Goal: Task Accomplishment & Management: Complete application form

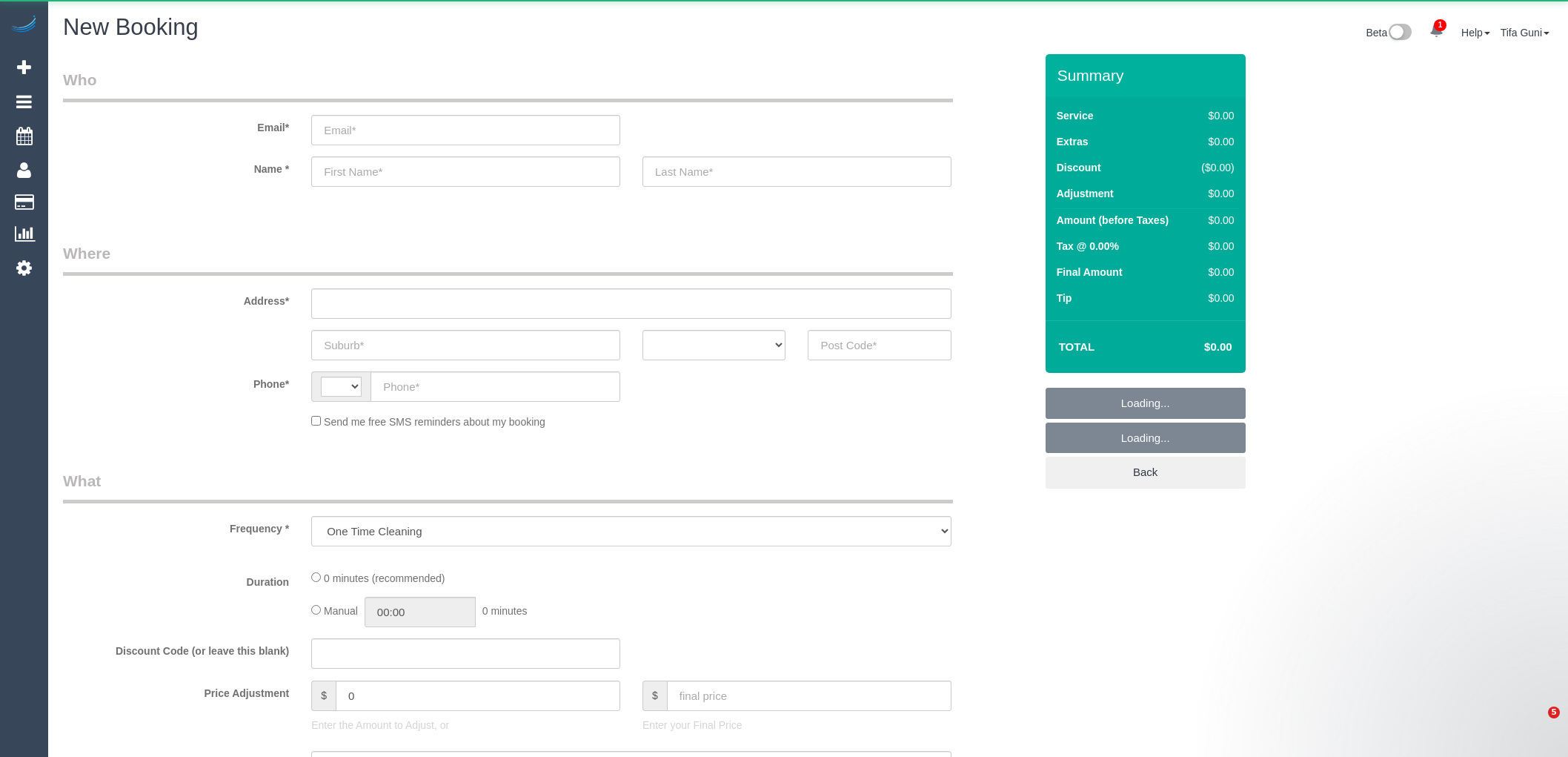
select select "string:AU"
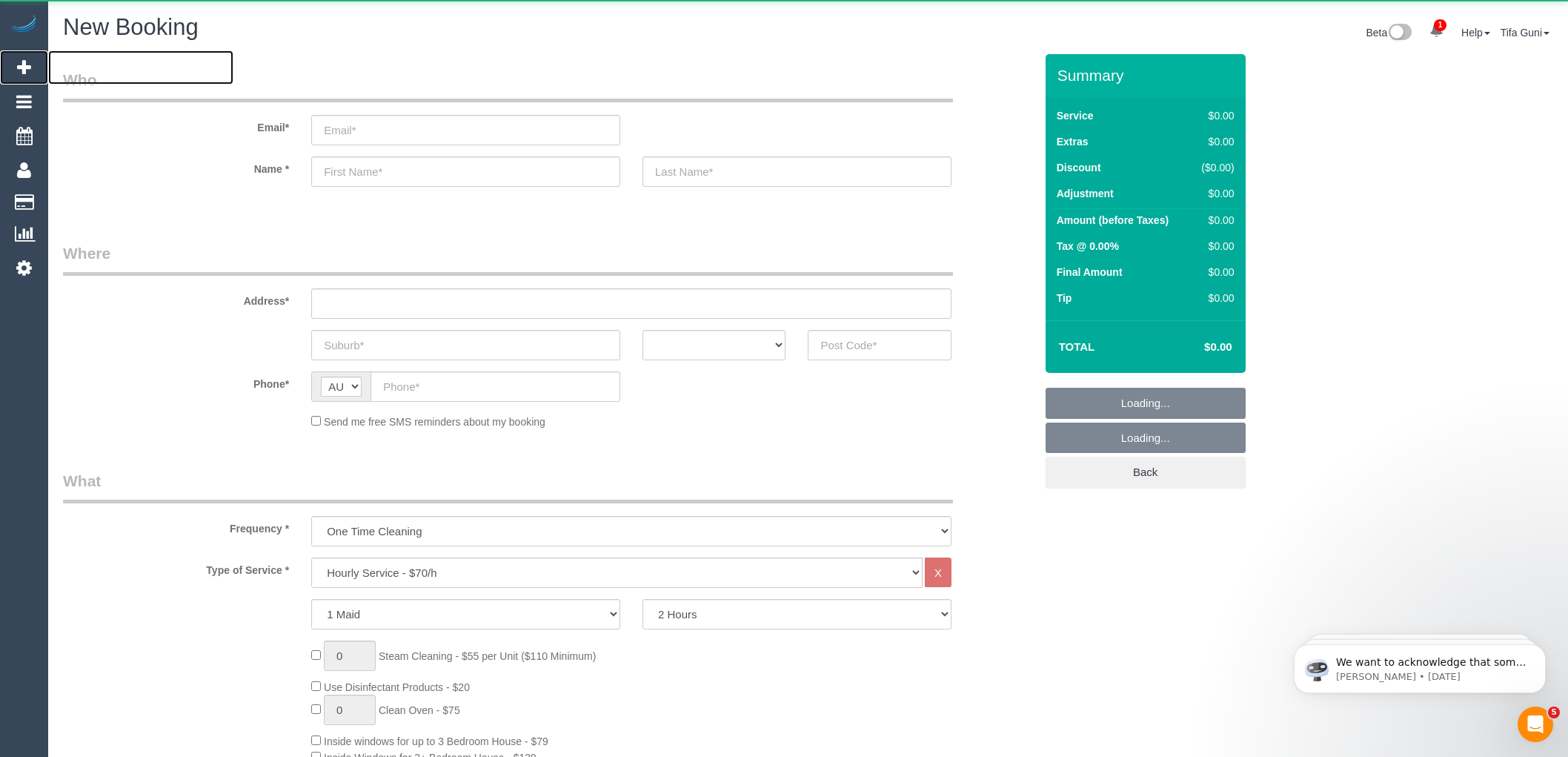
select select "object:2781"
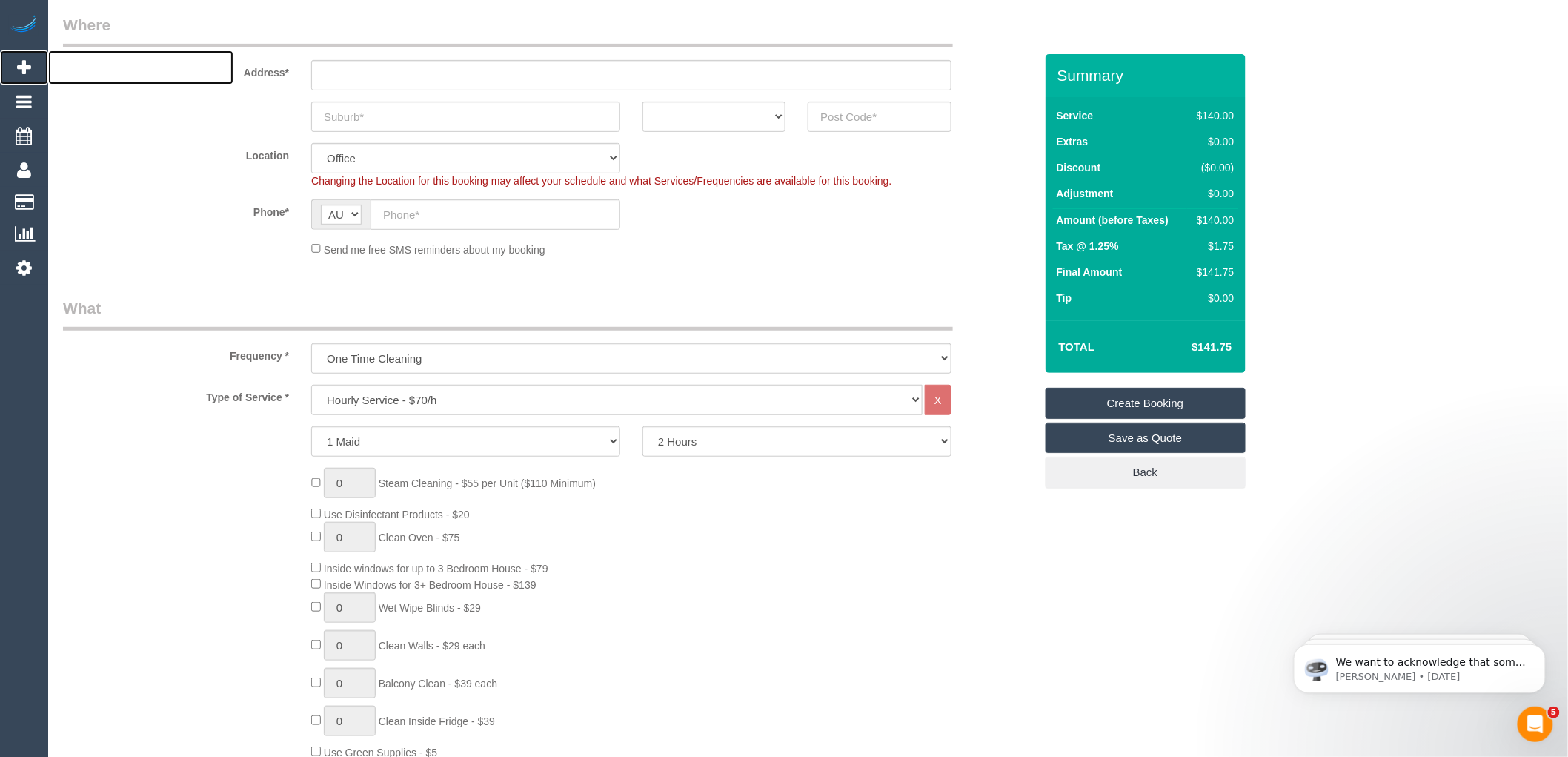
scroll to position [246, 0]
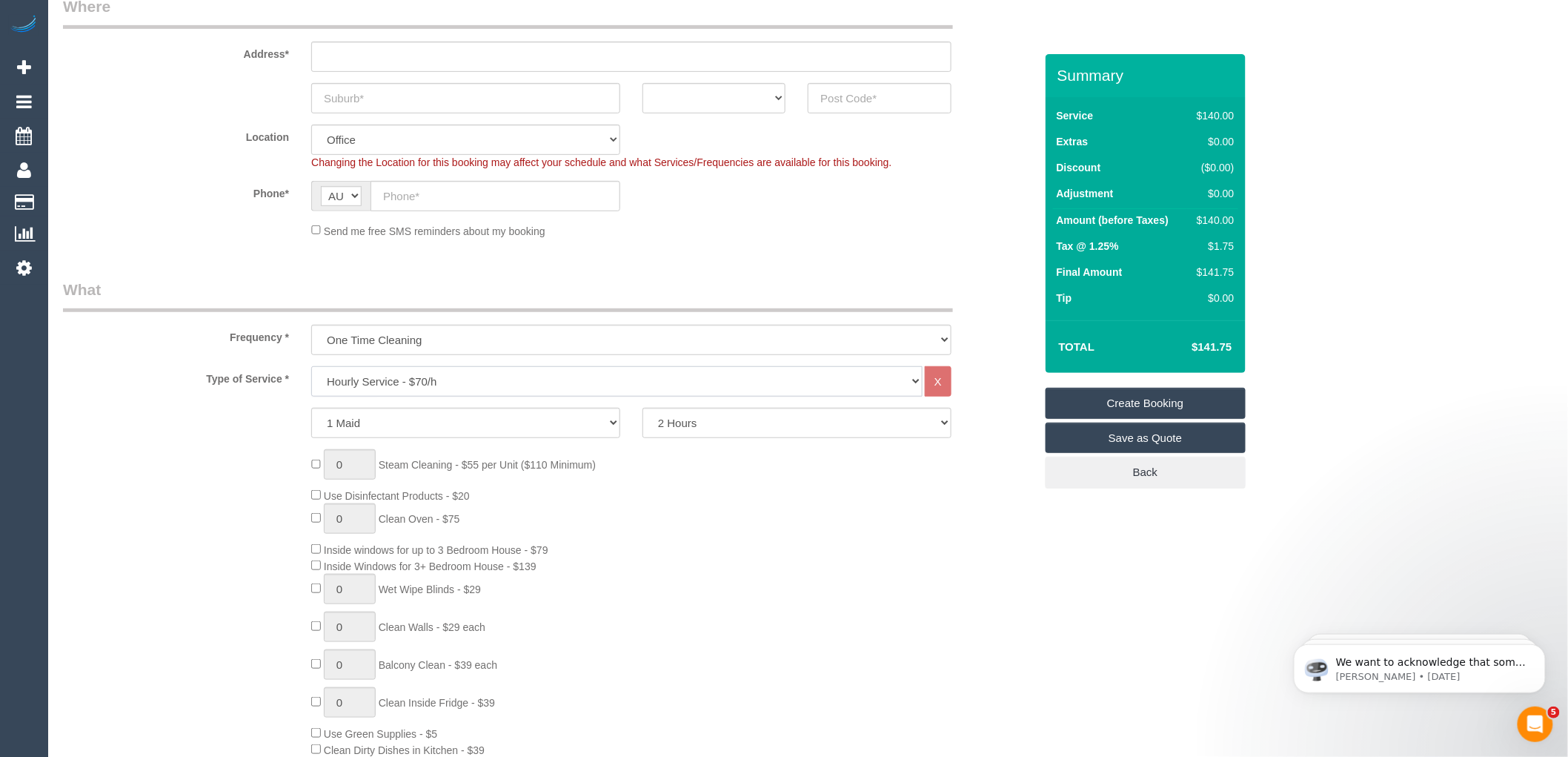
click at [401, 382] on select "Hourly Service - $70/h Hourly Service - $65/h Hourly Service - $60/h Hourly Ser…" at bounding box center [617, 381] width 611 height 30
select select "212"
click at [311, 367] on select "Hourly Service - $70/h Hourly Service - $65/h Hourly Service - $60/h Hourly Ser…" at bounding box center [617, 381] width 611 height 30
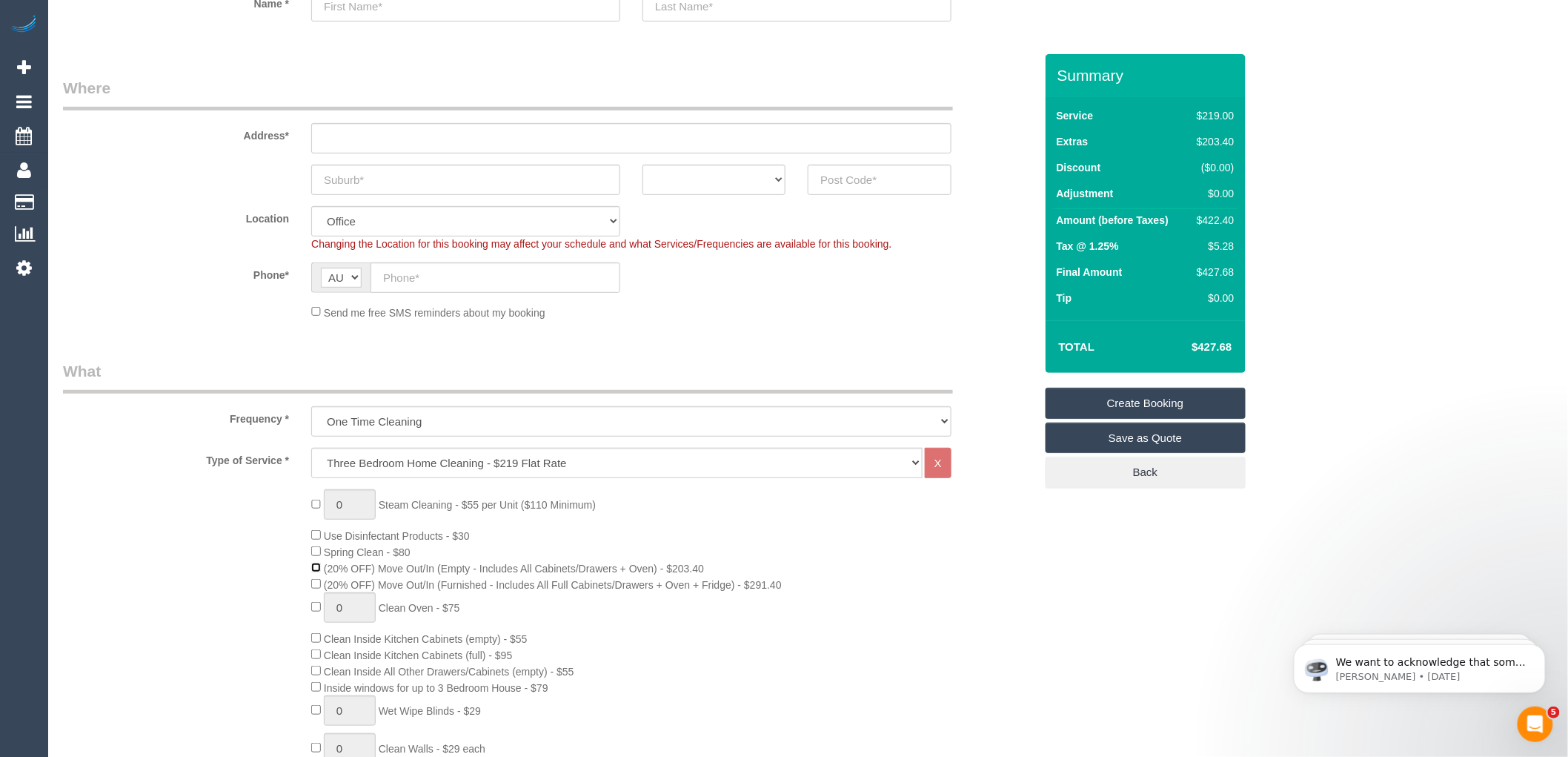
scroll to position [164, 0]
click at [751, 175] on select "ACT NSW NT QLD SA TAS VIC WA" at bounding box center [714, 180] width 143 height 30
select select "VIC"
click at [643, 165] on select "ACT NSW NT QLD SA TAS VIC WA" at bounding box center [714, 180] width 143 height 30
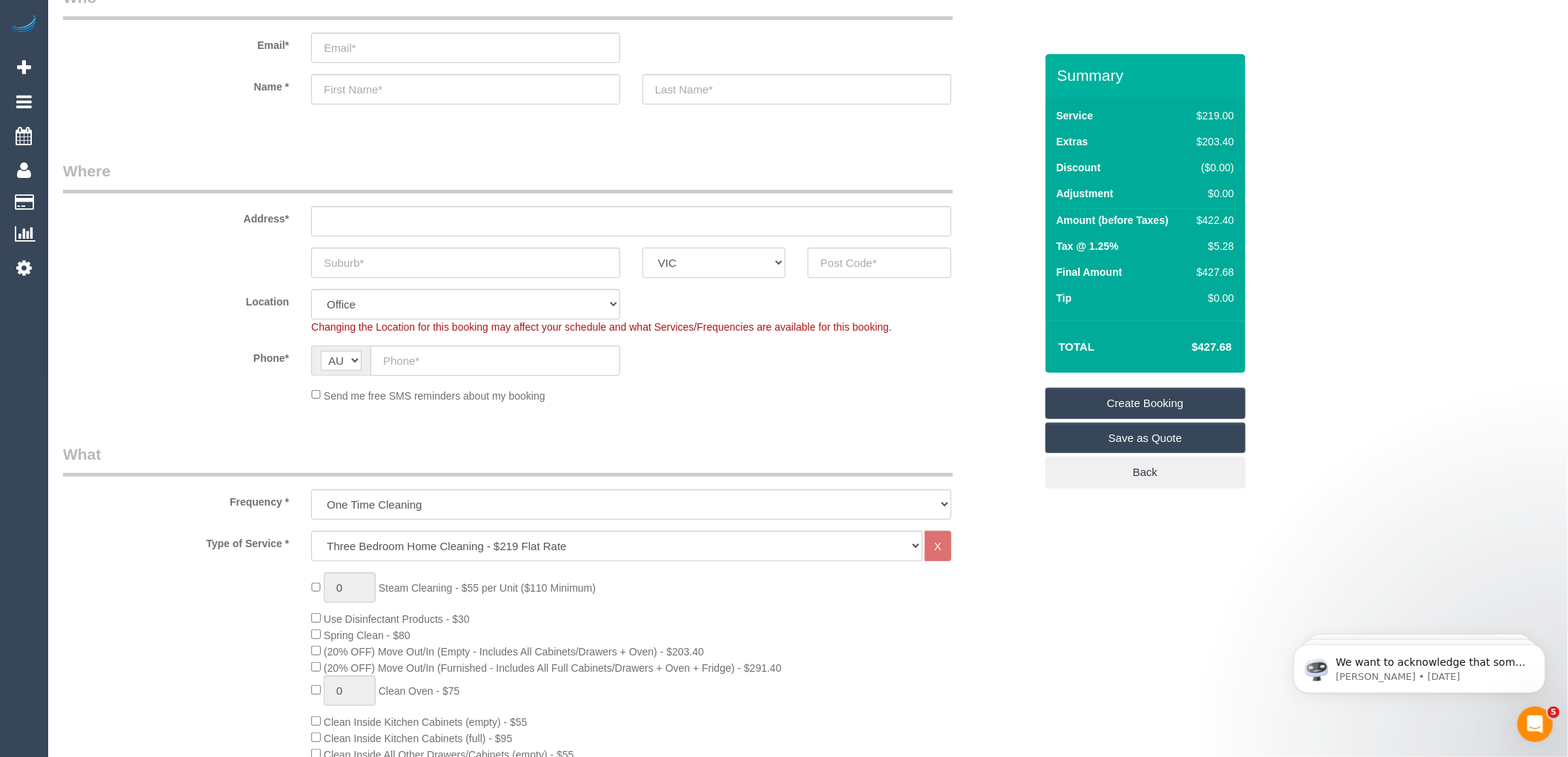
scroll to position [0, 0]
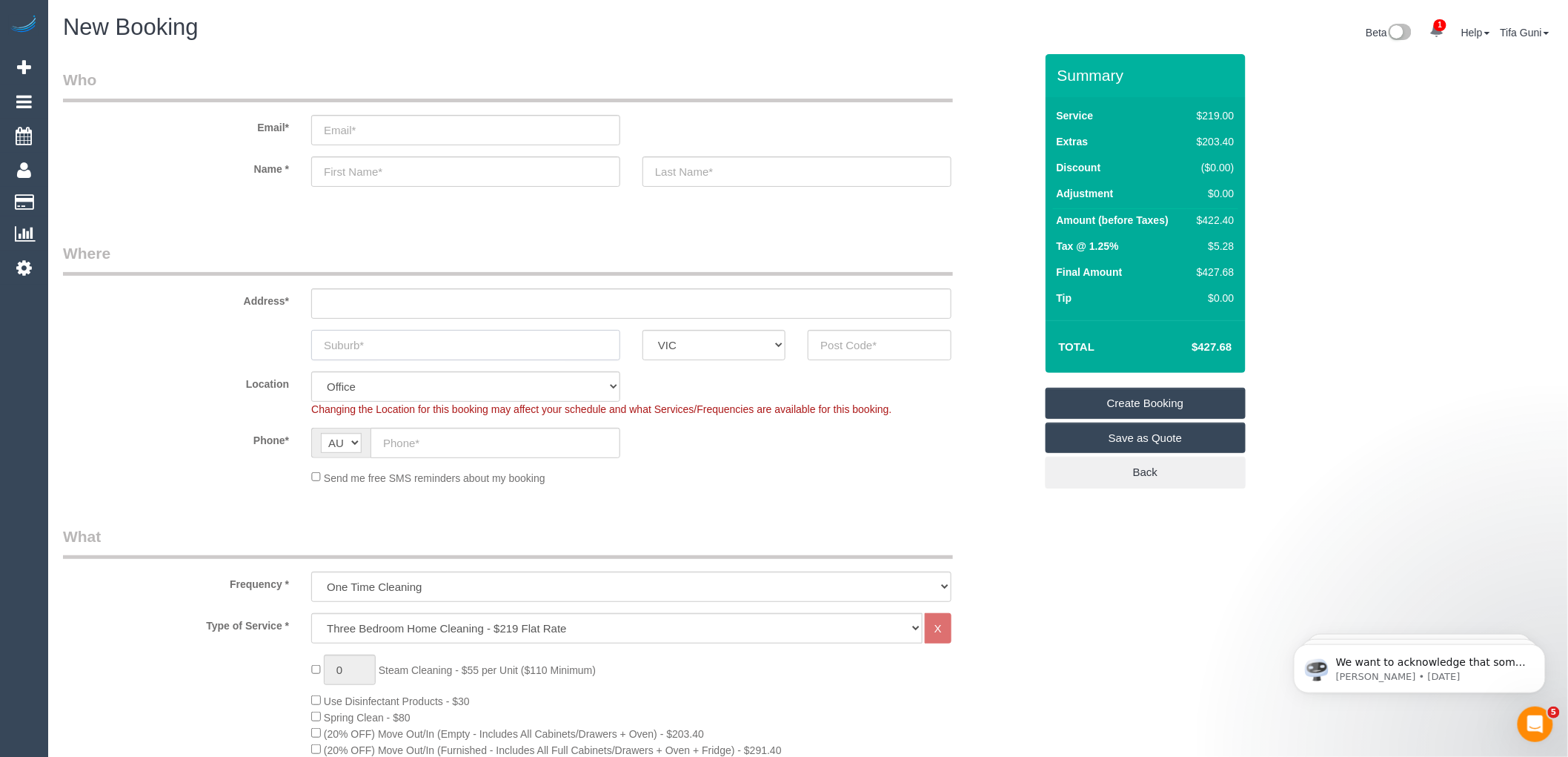
click at [428, 356] on input "text" at bounding box center [466, 345] width 309 height 30
click at [357, 132] on input "email" at bounding box center [466, 130] width 309 height 30
type input "work.nachi@gmail.com"
click at [394, 171] on input "text" at bounding box center [466, 171] width 309 height 30
type input "M"
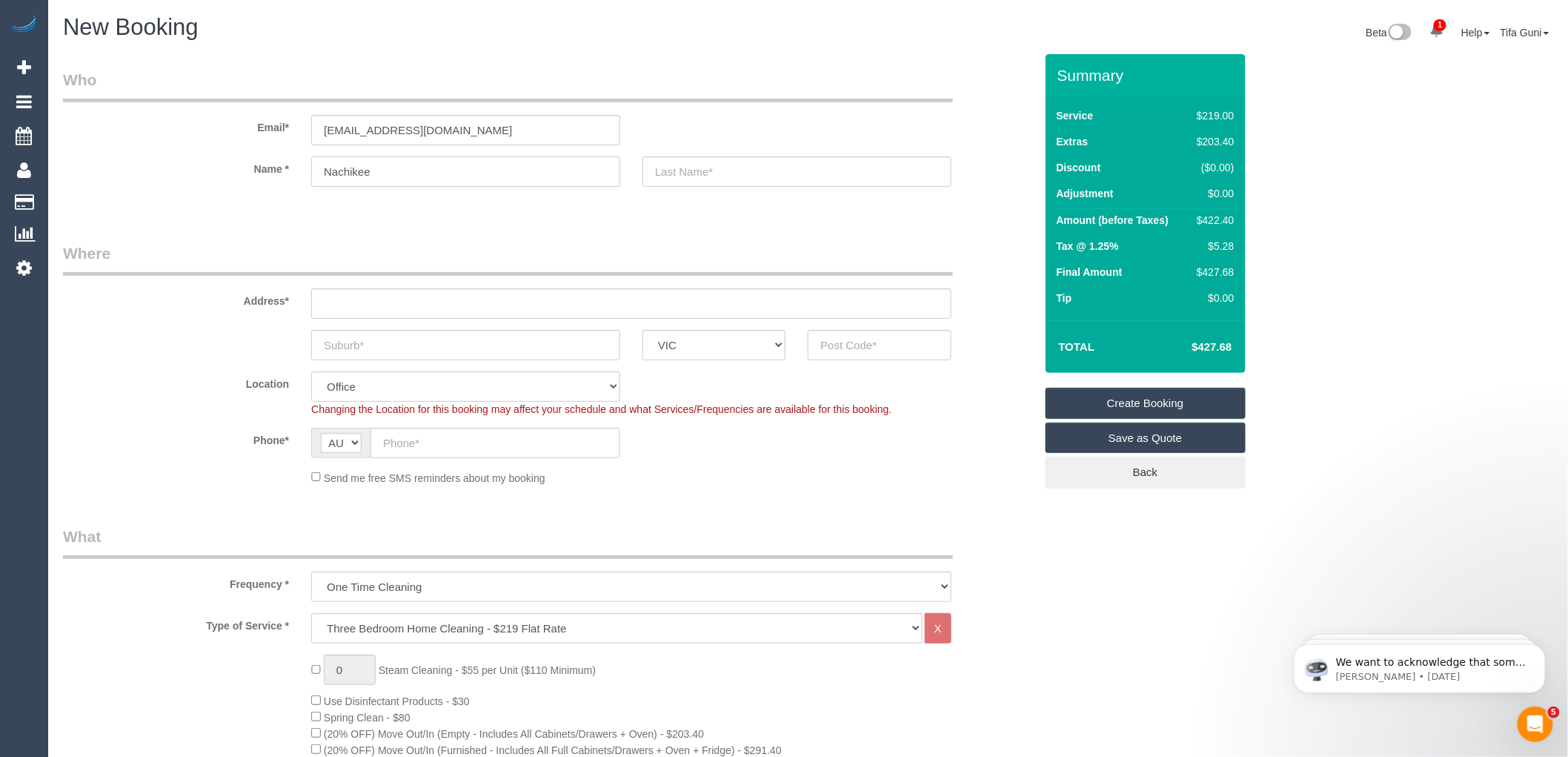
type input "Nachikee"
click at [676, 177] on input "text" at bounding box center [797, 171] width 309 height 30
type input "Rao"
click at [328, 306] on input "text" at bounding box center [631, 304] width 640 height 30
type input "-"
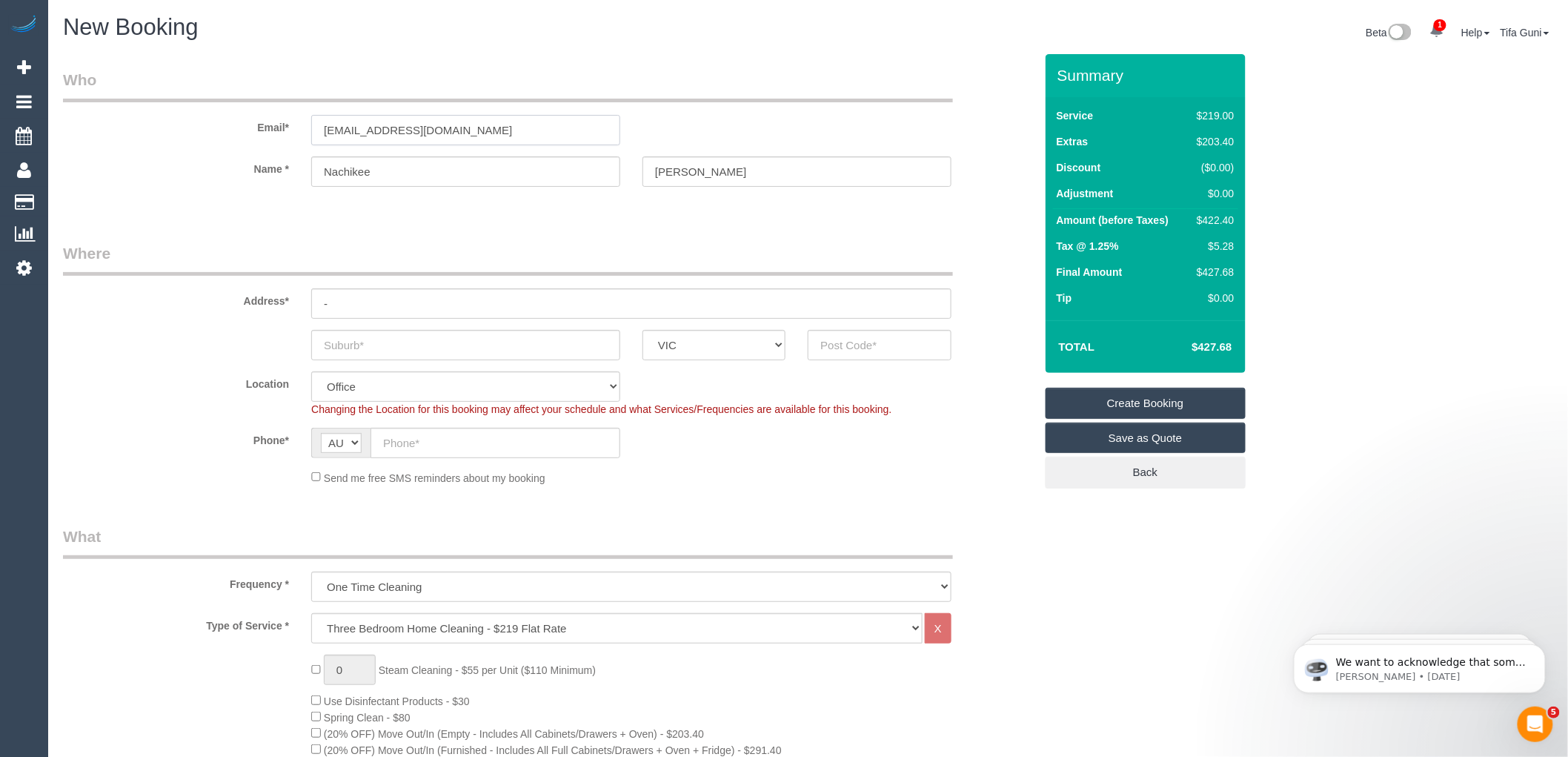
drag, startPoint x: 465, startPoint y: 131, endPoint x: 275, endPoint y: 159, distance: 192.1
click at [275, 159] on sui-booking-customer "Email* work.nachi@gmail.com Name * Nachikee Rao" at bounding box center [549, 135] width 971 height 133
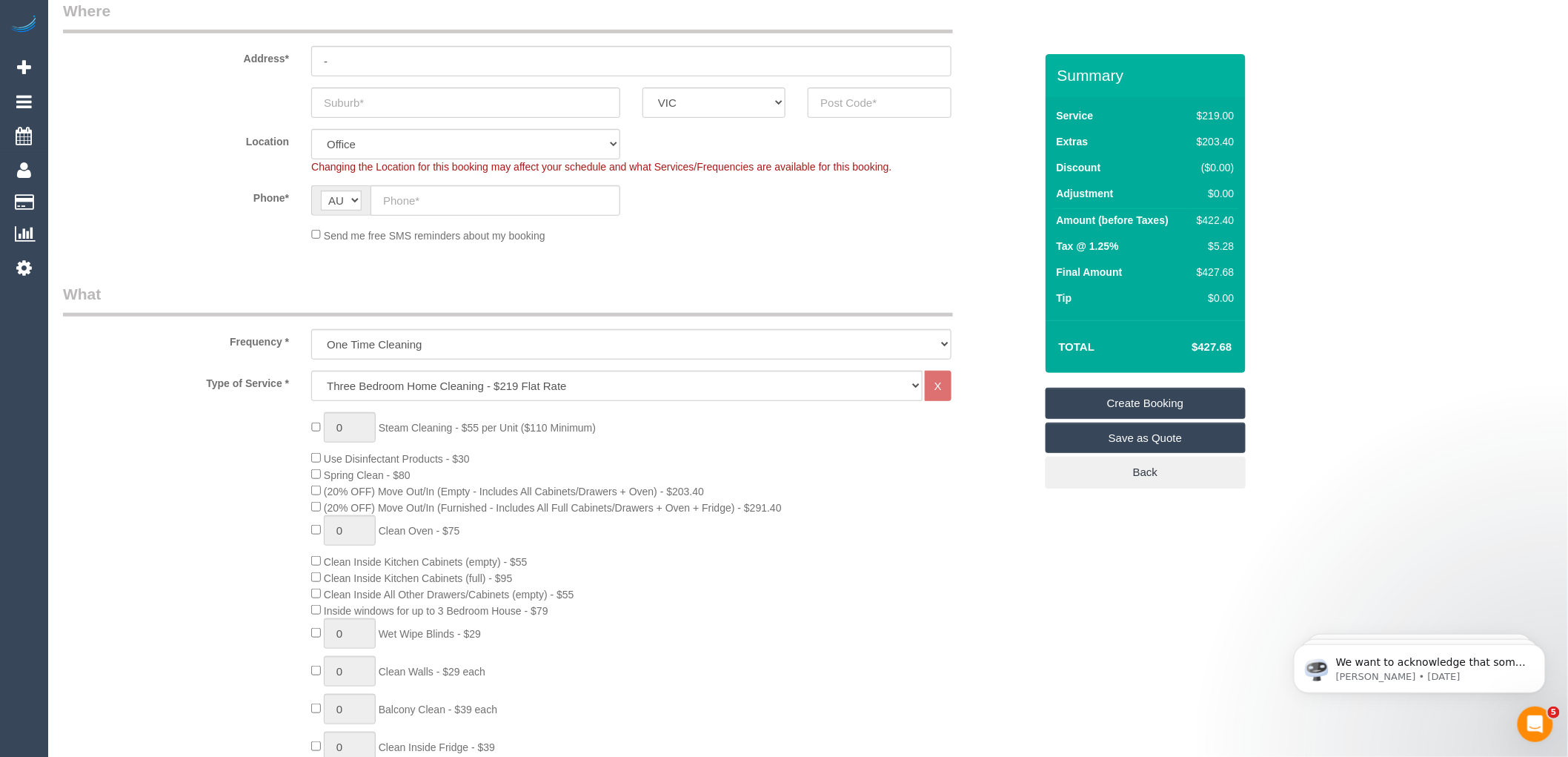
scroll to position [246, 0]
drag, startPoint x: 1235, startPoint y: 348, endPoint x: 1172, endPoint y: 338, distance: 63.8
click at [1172, 338] on td "$427.68" at bounding box center [1190, 347] width 96 height 37
copy h4 "$427.68"
click at [1157, 290] on td "Tip" at bounding box center [1120, 299] width 135 height 26
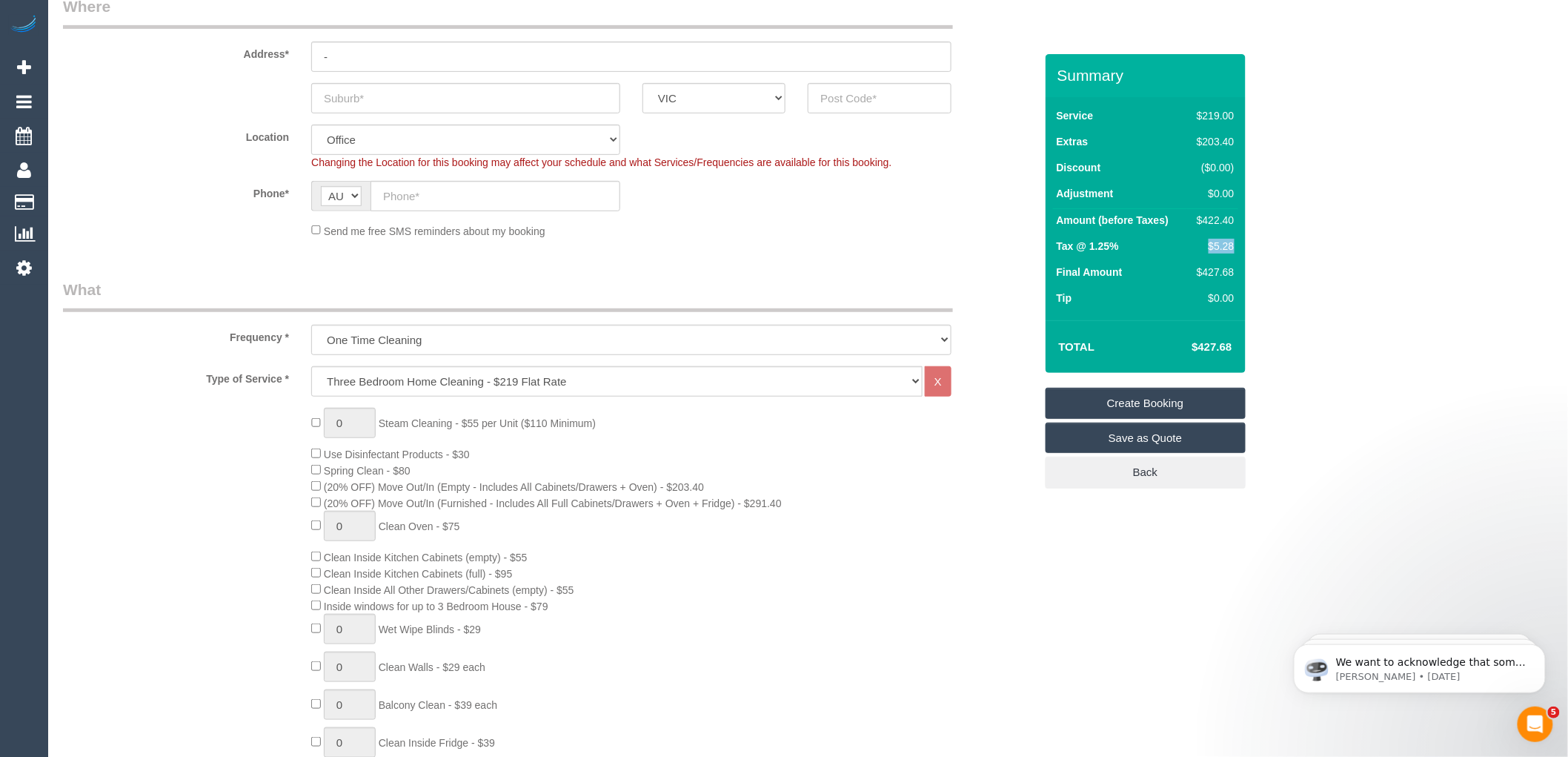
drag, startPoint x: 1233, startPoint y: 246, endPoint x: 1199, endPoint y: 243, distance: 34.1
click at [1199, 243] on div "$5.28" at bounding box center [1212, 245] width 43 height 15
copy div "$5.28"
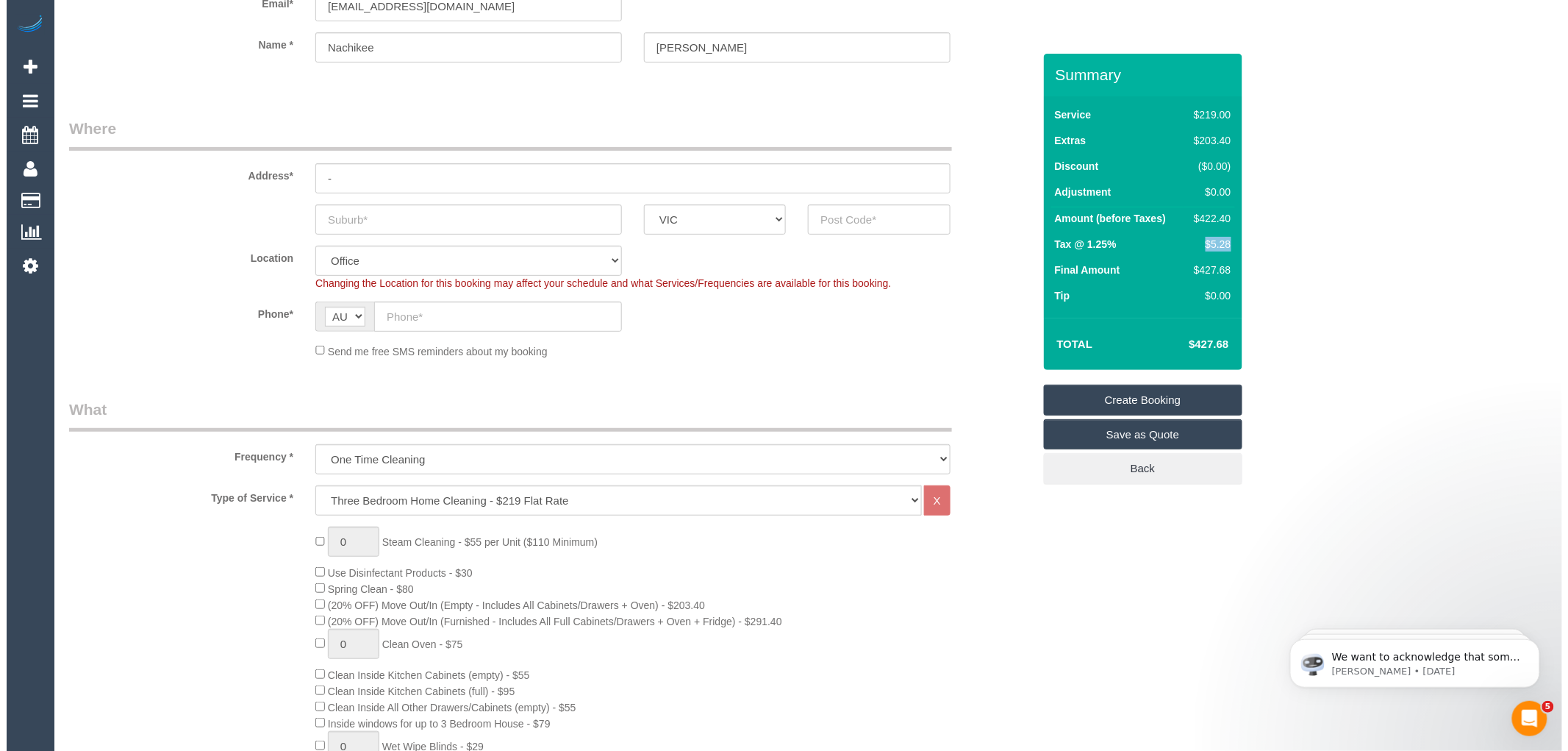
scroll to position [0, 0]
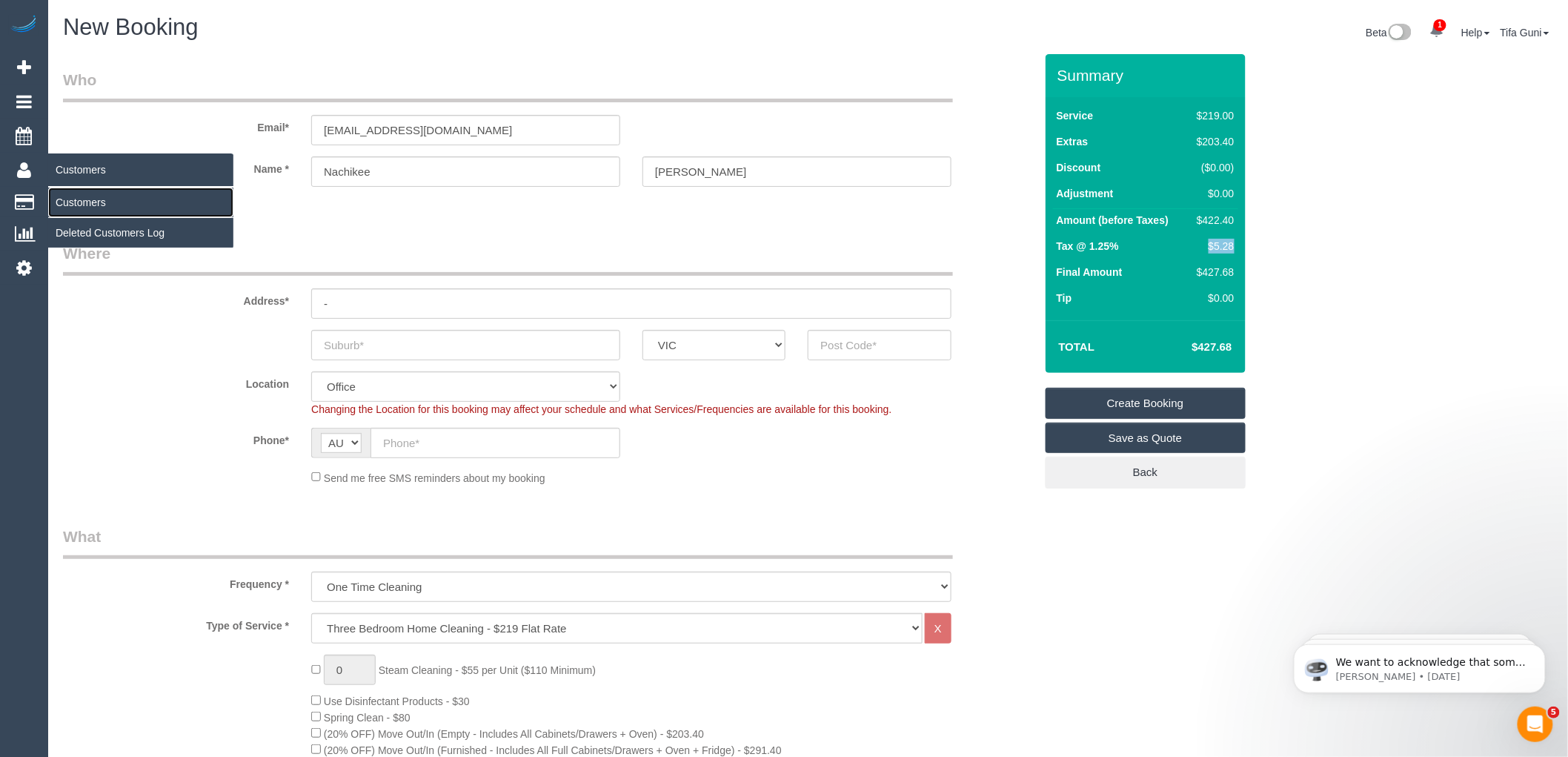
click at [78, 206] on link "Customers" at bounding box center [141, 202] width 186 height 29
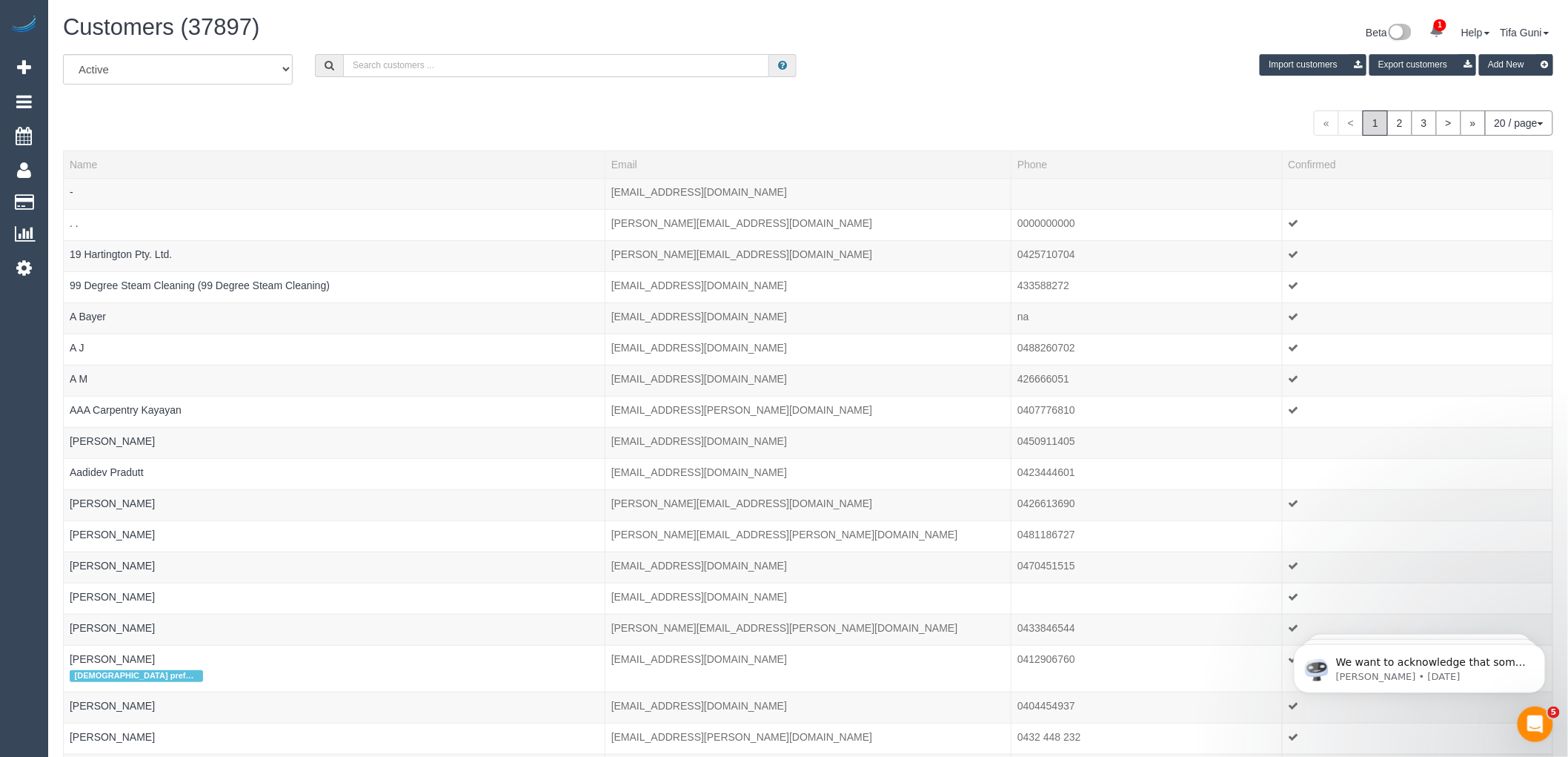
click at [378, 55] on input "text" at bounding box center [555, 66] width 426 height 23
paste input "lynnene.sheehan@h.com.au"
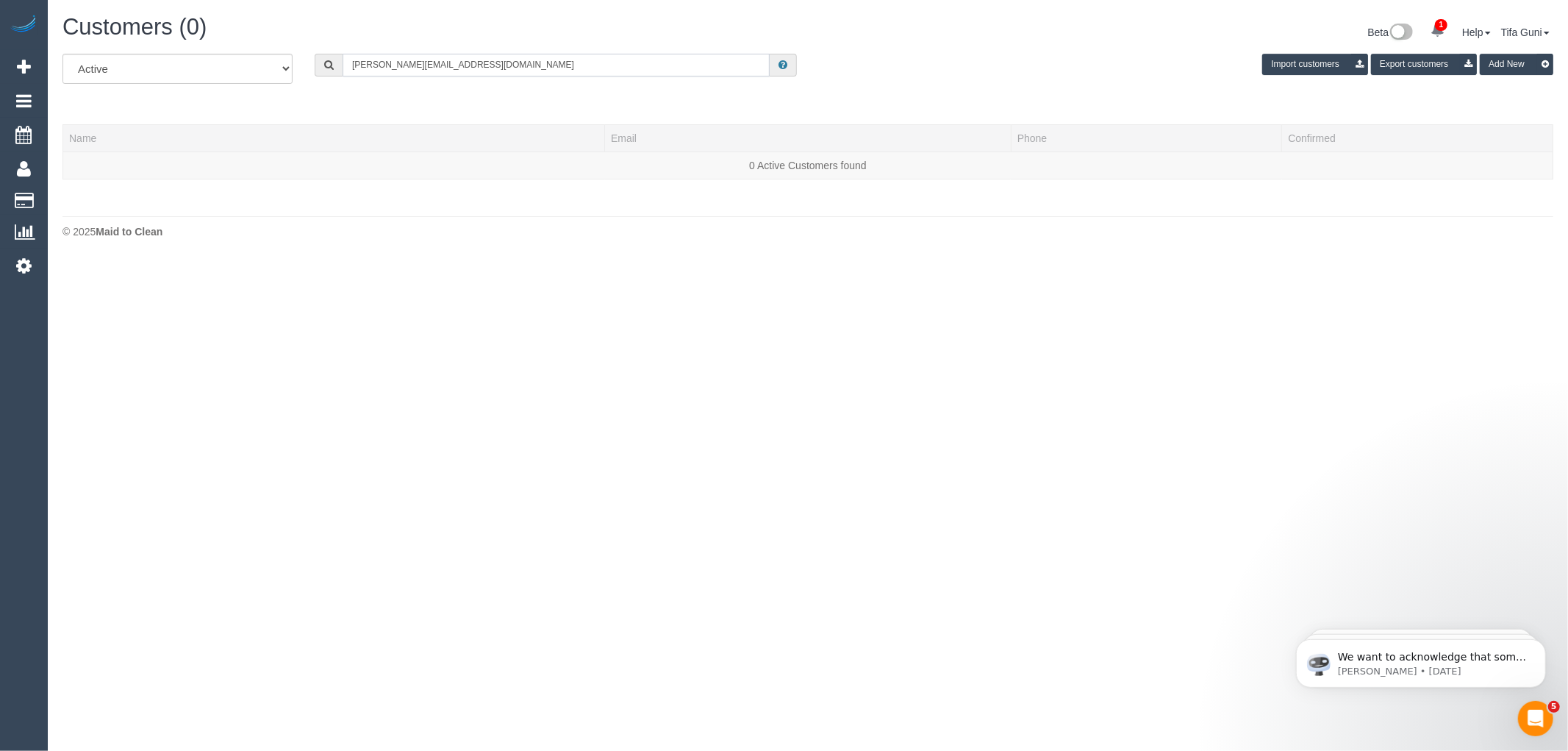
drag, startPoint x: 467, startPoint y: 66, endPoint x: 214, endPoint y: 71, distance: 253.0
click at [214, 71] on div "All Active Archived lynnene.sheehan@h.com.au Import customers Export customers …" at bounding box center [807, 74] width 1513 height 41
paste input "61401571645"
type input "61401571645"
drag, startPoint x: 419, startPoint y: 68, endPoint x: 229, endPoint y: 72, distance: 190.0
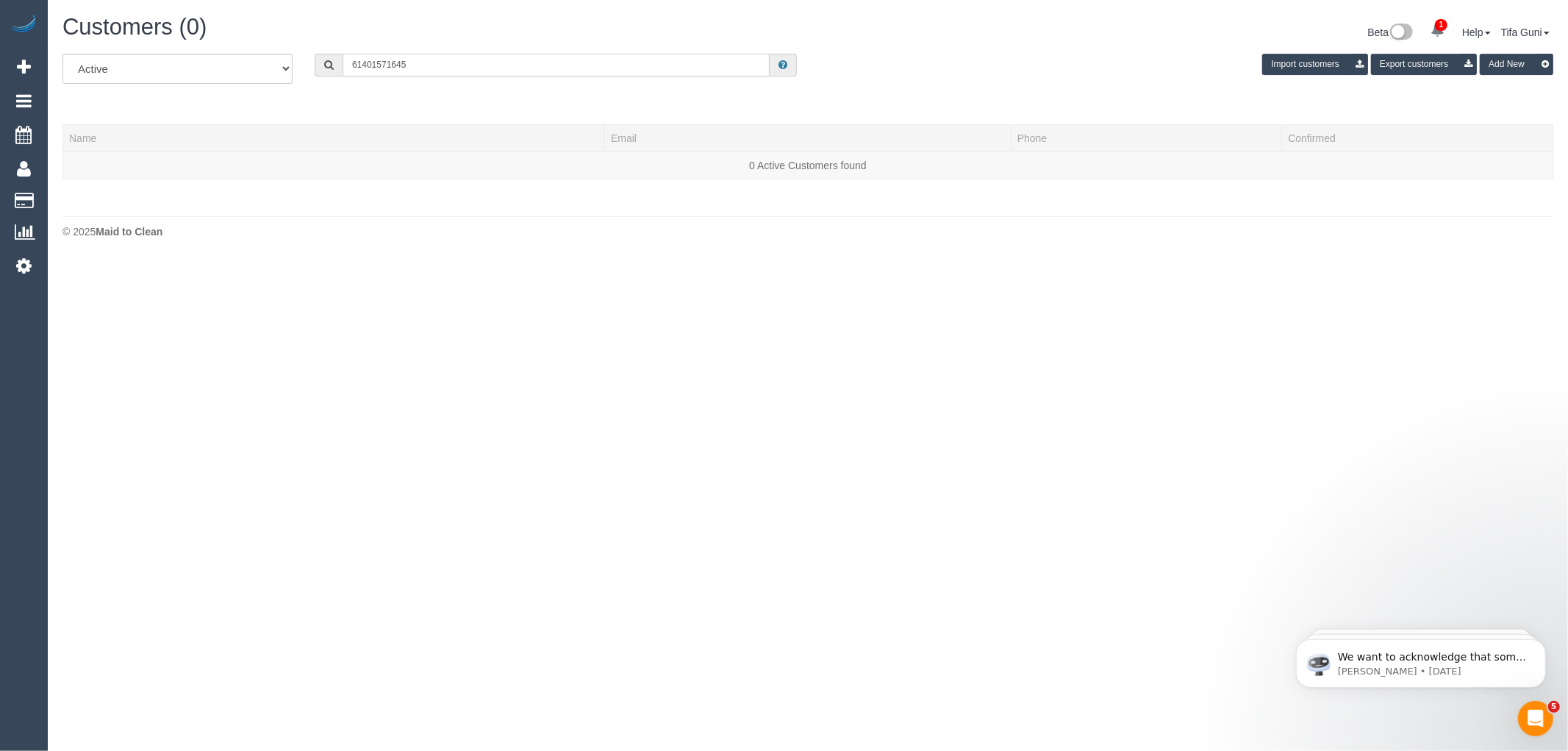
click at [229, 72] on div "All Active Archived 61401571645 Import customers Export customers Add New" at bounding box center [807, 74] width 1513 height 41
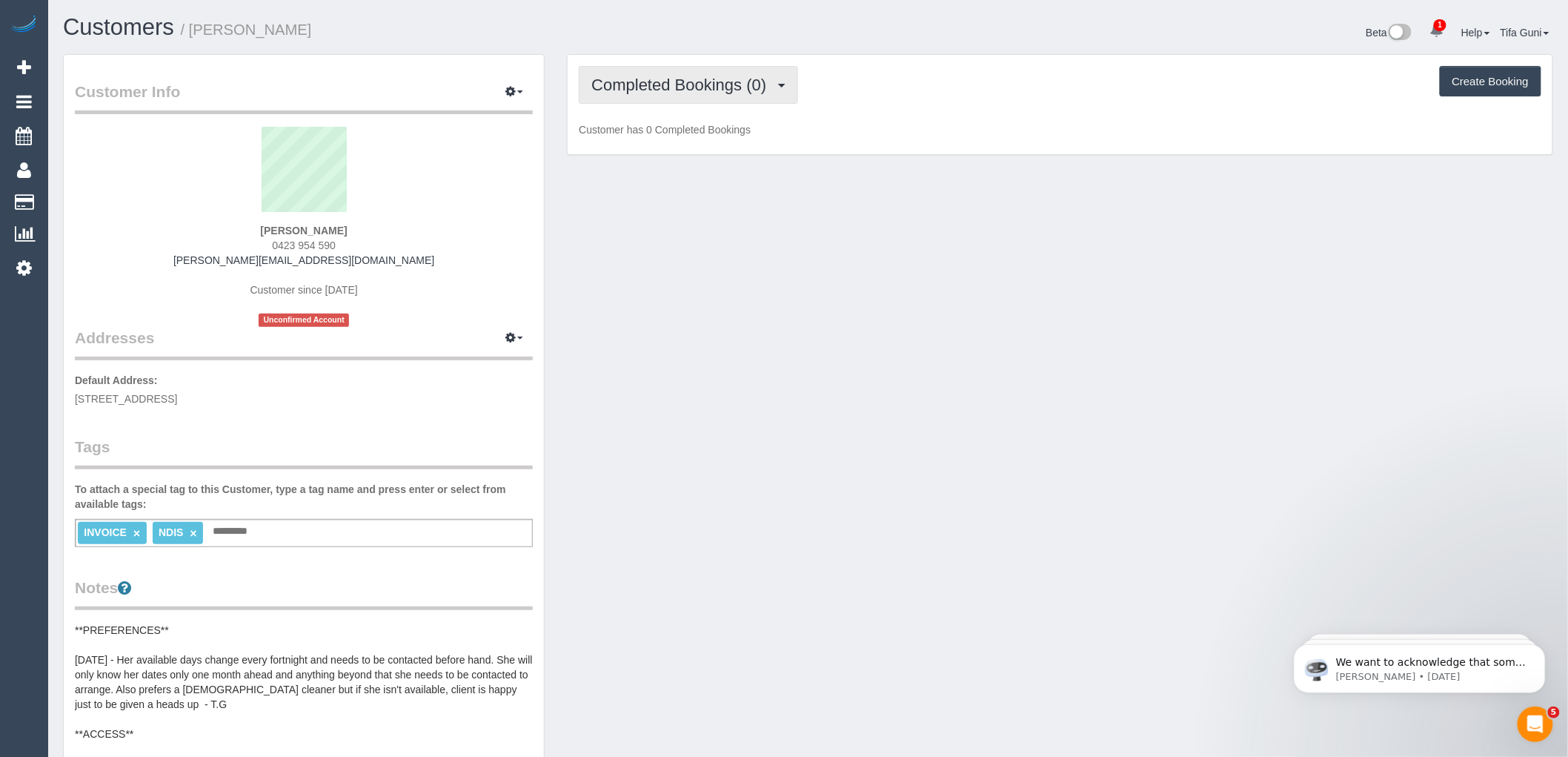
click at [761, 81] on span "Completed Bookings (0)" at bounding box center [683, 85] width 182 height 19
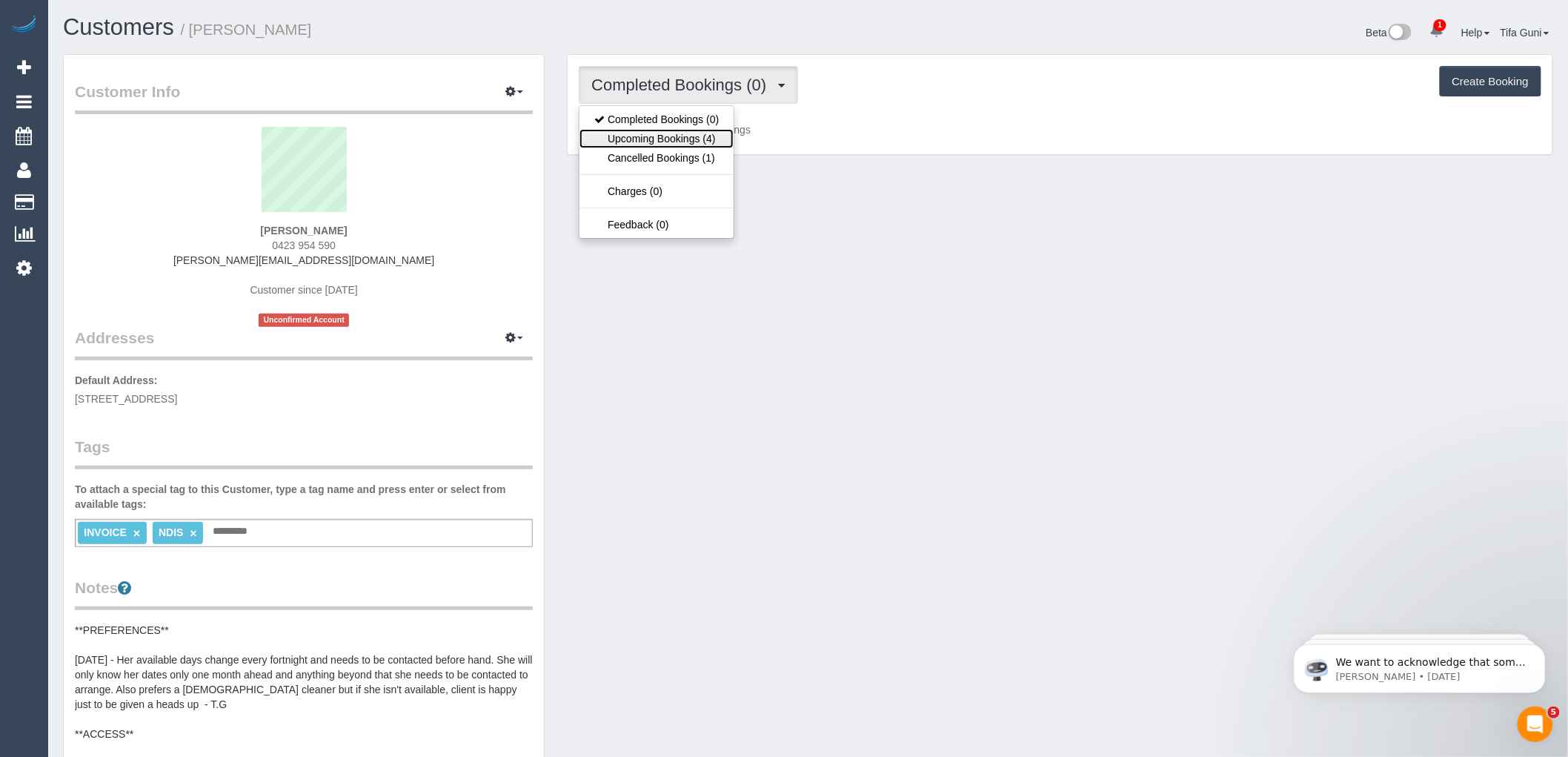
click at [716, 141] on link "Upcoming Bookings (4)" at bounding box center [656, 138] width 154 height 20
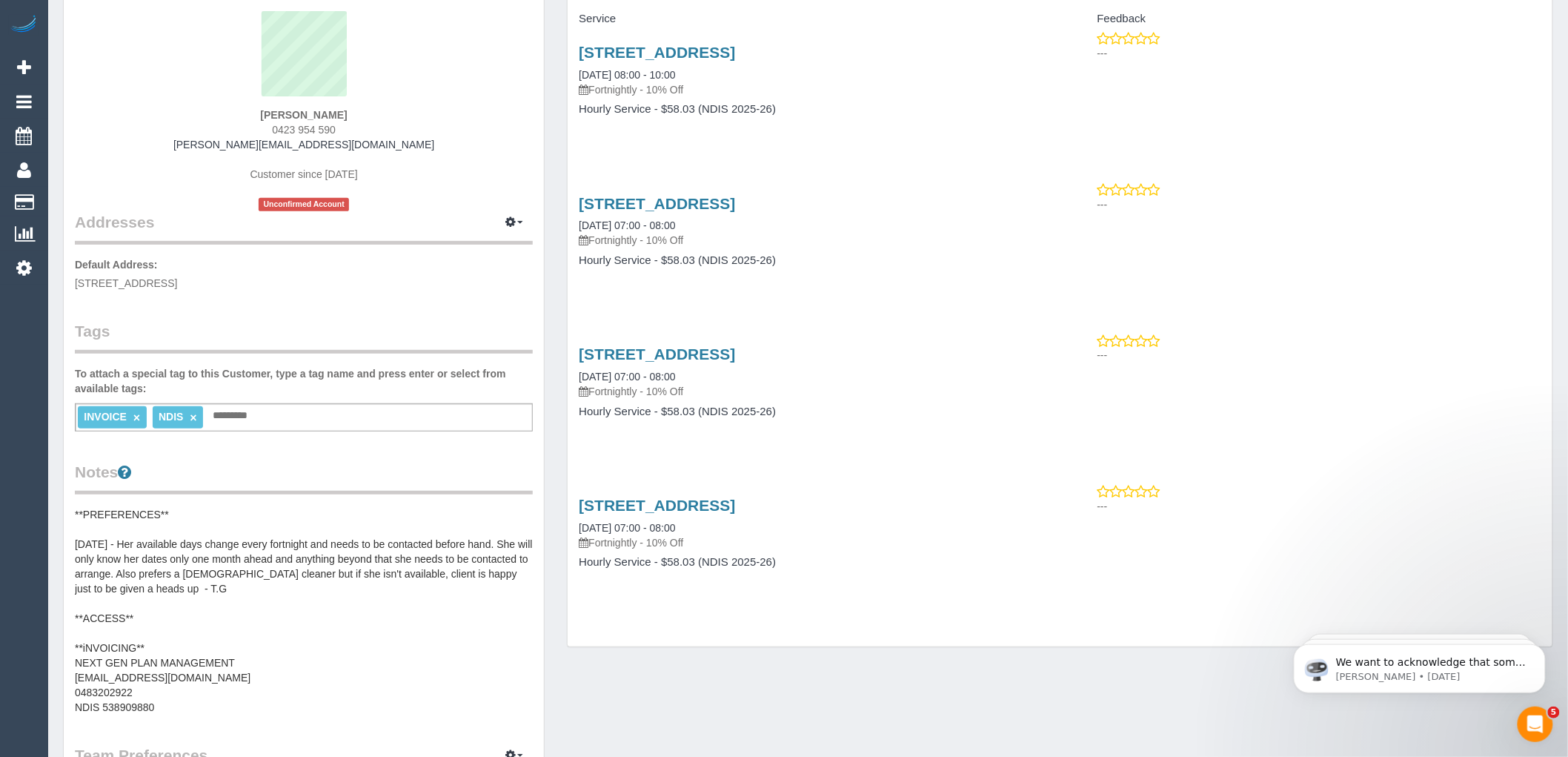
scroll to position [82, 0]
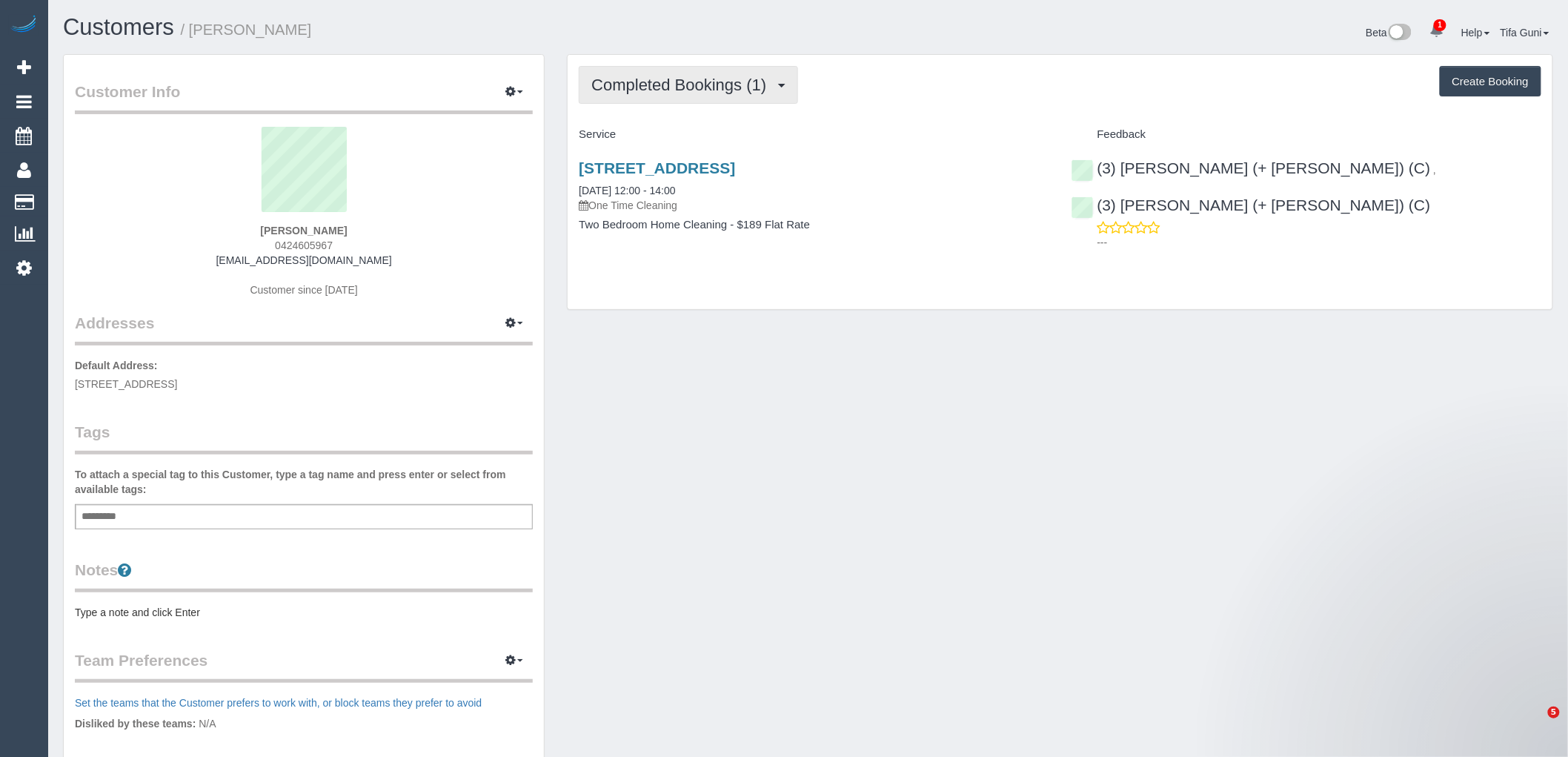
click at [668, 87] on span "Completed Bookings (1)" at bounding box center [683, 85] width 182 height 19
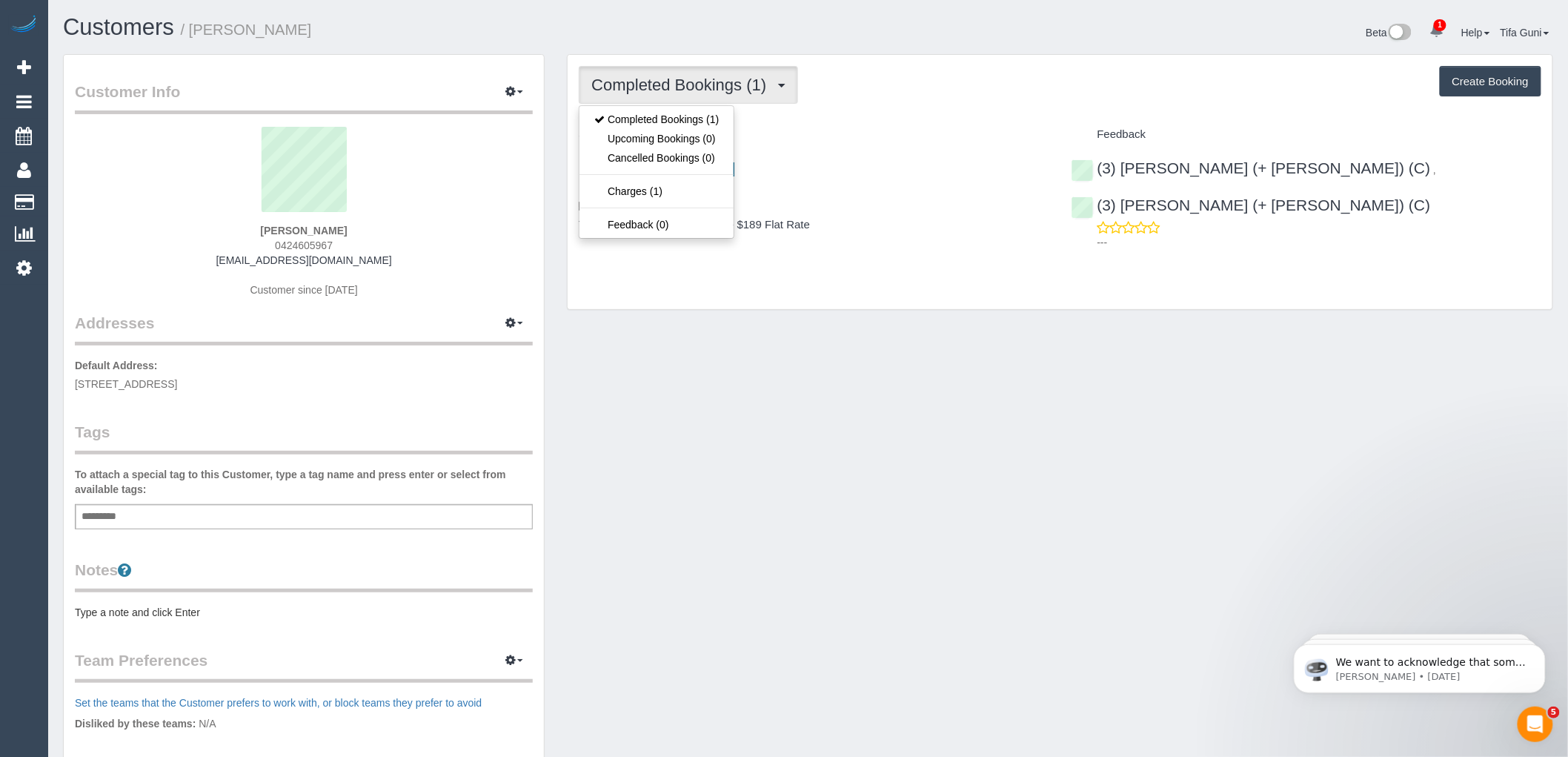
drag, startPoint x: 339, startPoint y: 241, endPoint x: 274, endPoint y: 247, distance: 65.3
click at [274, 247] on div "[PERSON_NAME] 0424605967 [EMAIL_ADDRESS][DOMAIN_NAME] Customer since [DATE]" at bounding box center [303, 220] width 458 height 186
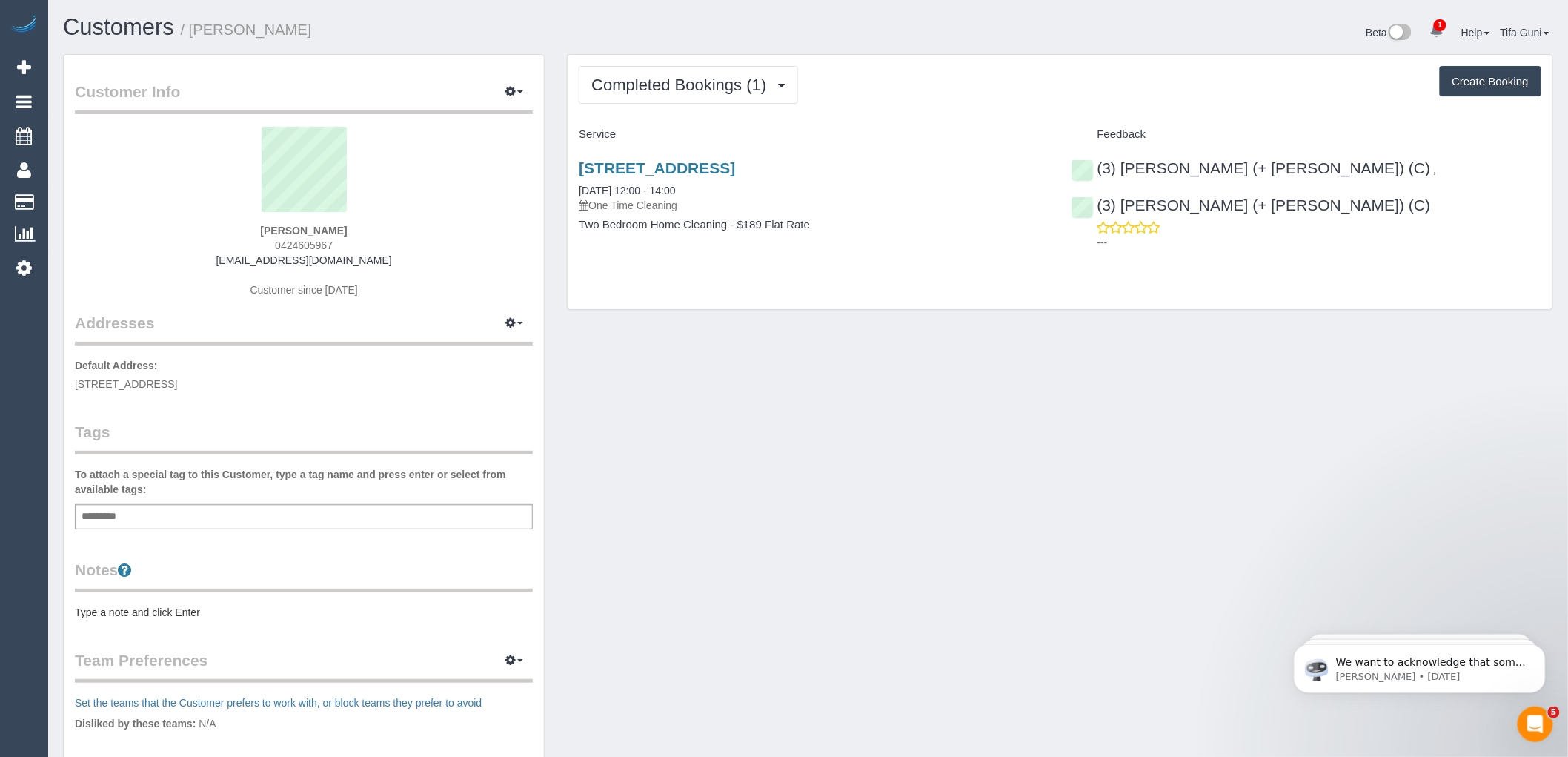
copy span "0424605967"
